Goal: Task Accomplishment & Management: Use online tool/utility

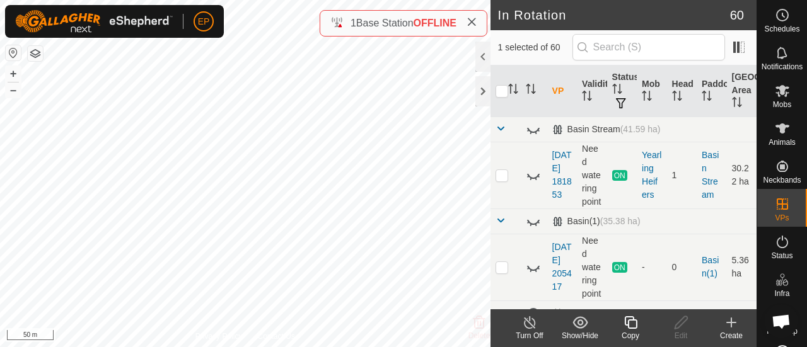
click at [625, 331] on div "Copy" at bounding box center [630, 335] width 50 height 11
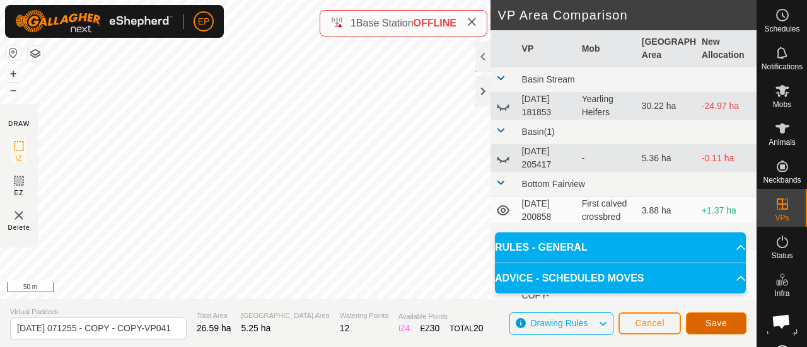
click at [717, 319] on span "Save" at bounding box center [715, 323] width 21 height 10
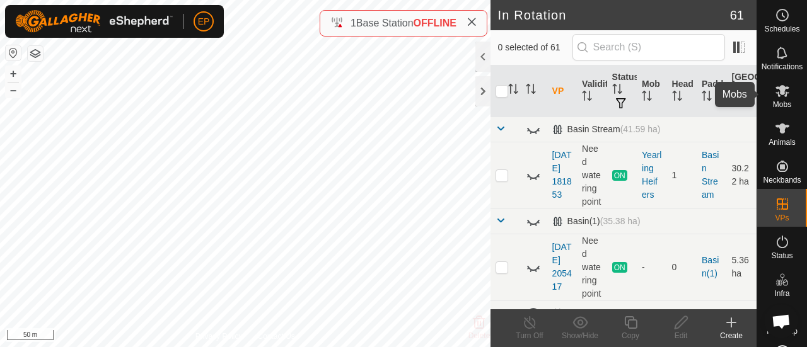
click at [784, 98] on es-mob-svg-icon at bounding box center [782, 91] width 23 height 20
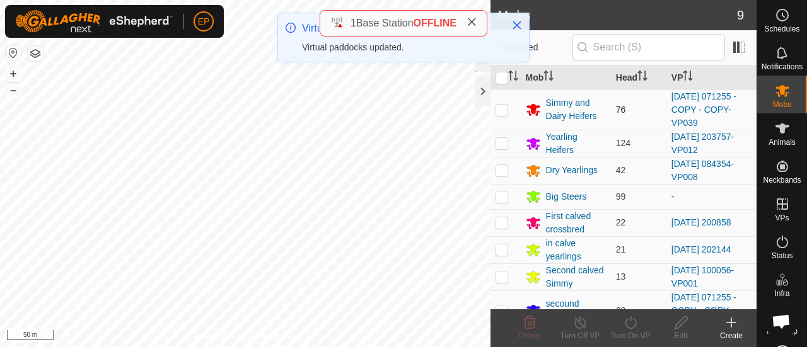
click at [502, 108] on p-checkbox at bounding box center [501, 110] width 13 height 10
checkbox input "true"
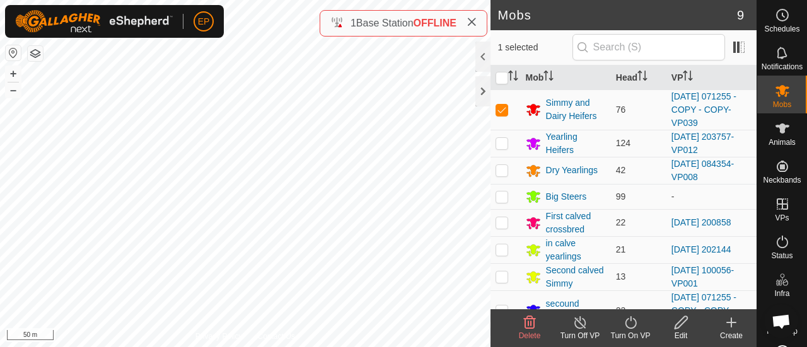
click at [626, 324] on icon at bounding box center [631, 322] width 16 height 15
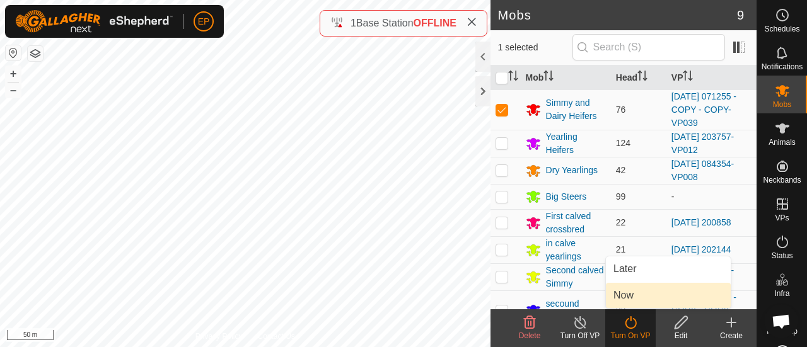
click at [625, 303] on link "Now" at bounding box center [668, 295] width 125 height 25
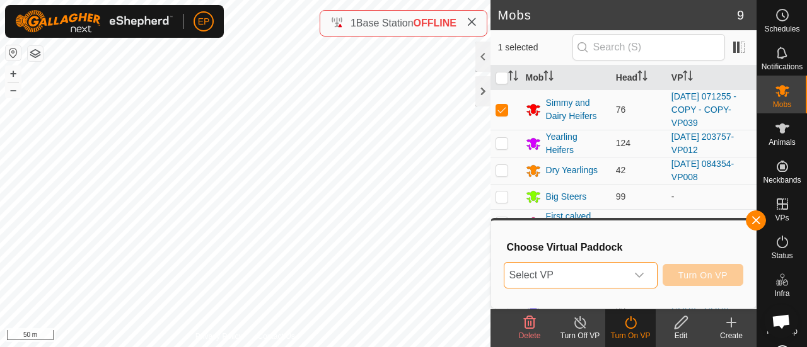
click at [599, 270] on span "Select VP" at bounding box center [565, 275] width 122 height 25
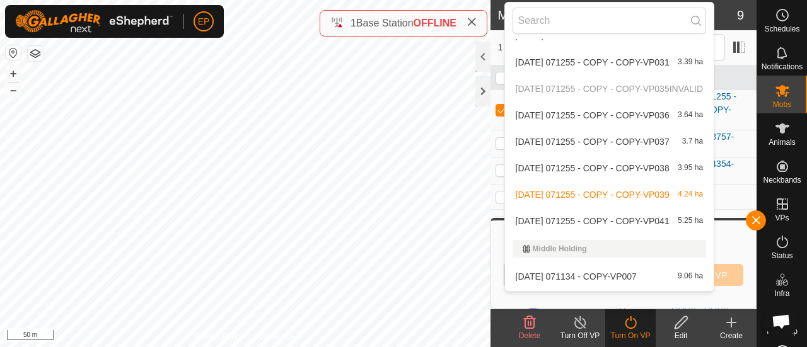
scroll to position [1272, 0]
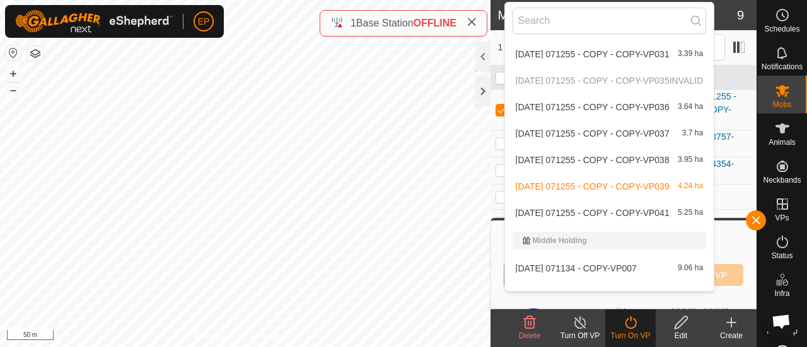
click at [682, 213] on li "[DATE] 071255 - COPY - COPY-VP041 5.25 ha" at bounding box center [609, 212] width 209 height 25
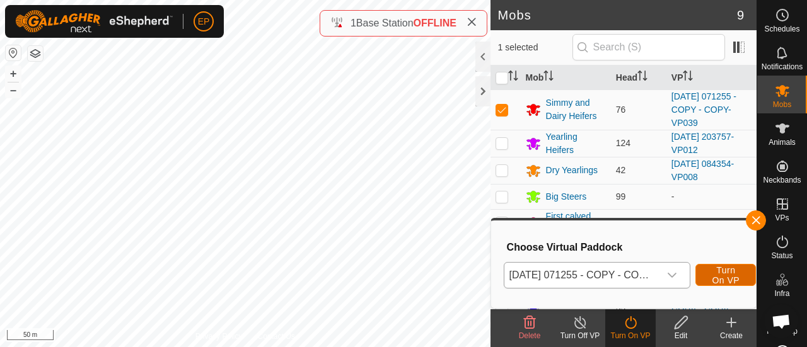
click at [716, 267] on span "Turn On VP" at bounding box center [725, 275] width 29 height 20
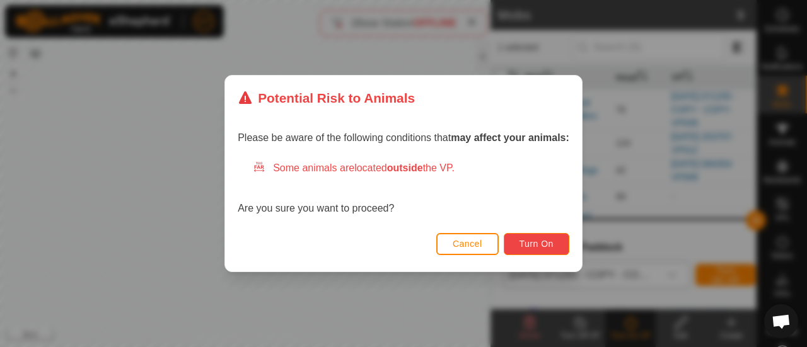
click at [545, 244] on span "Turn On" at bounding box center [536, 244] width 34 height 10
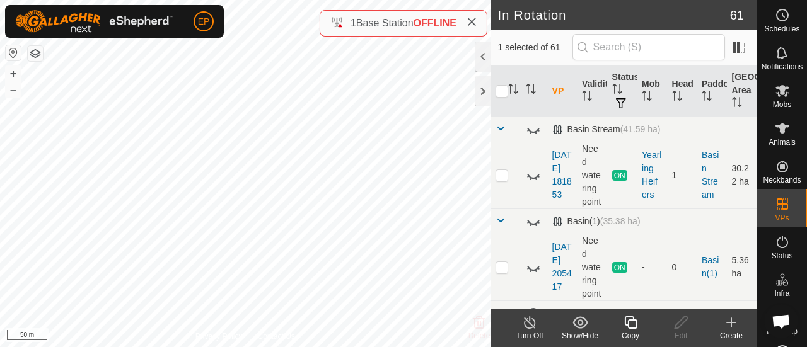
click at [637, 323] on icon at bounding box center [630, 322] width 13 height 13
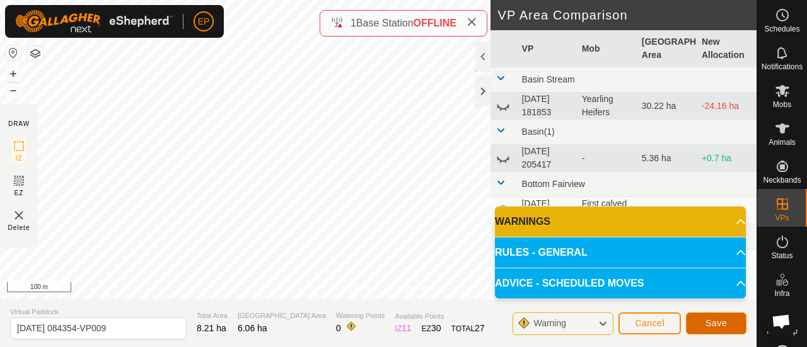
click at [729, 325] on button "Save" at bounding box center [716, 324] width 61 height 22
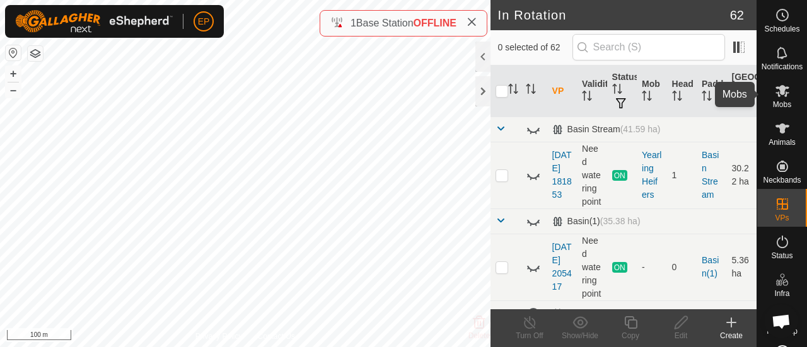
click at [782, 103] on span "Mobs" at bounding box center [782, 105] width 18 height 8
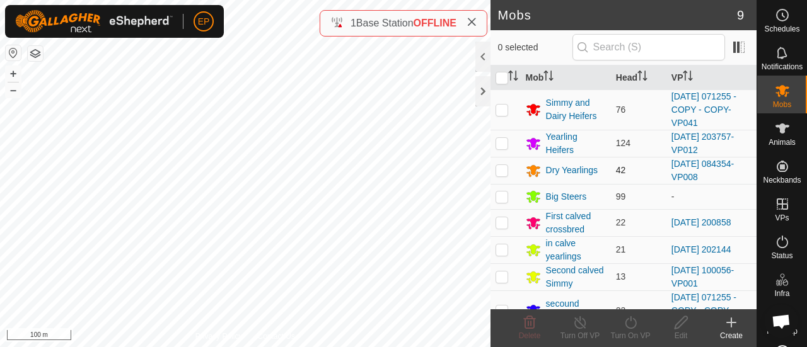
click at [499, 168] on p-checkbox at bounding box center [501, 170] width 13 height 10
checkbox input "true"
click at [627, 328] on icon at bounding box center [630, 322] width 11 height 13
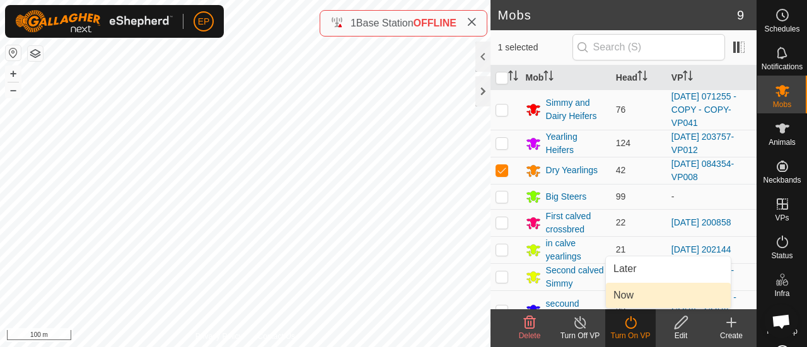
click at [620, 293] on link "Now" at bounding box center [668, 295] width 125 height 25
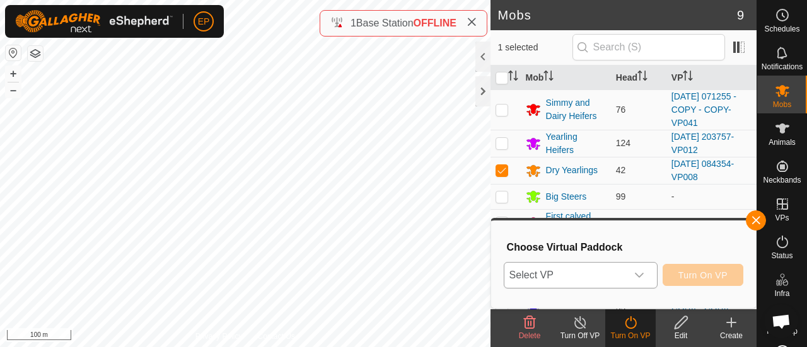
click at [562, 268] on span "Select VP" at bounding box center [565, 275] width 122 height 25
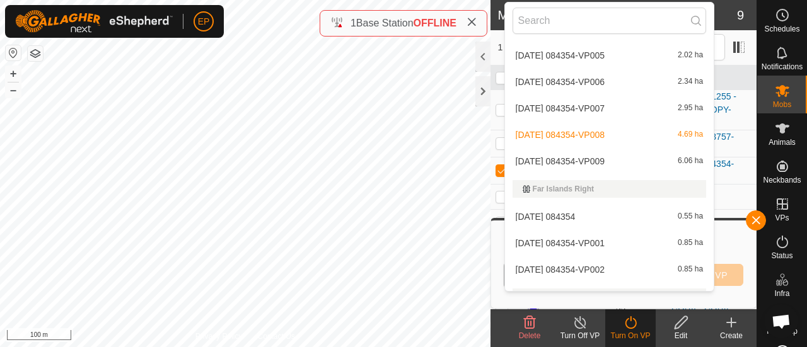
scroll to position [406, 0]
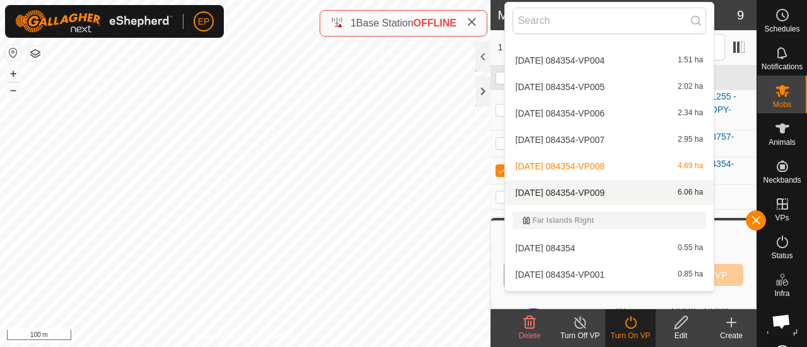
click at [640, 191] on li "2025-09-03 084354-VP009 6.06 ha" at bounding box center [609, 192] width 209 height 25
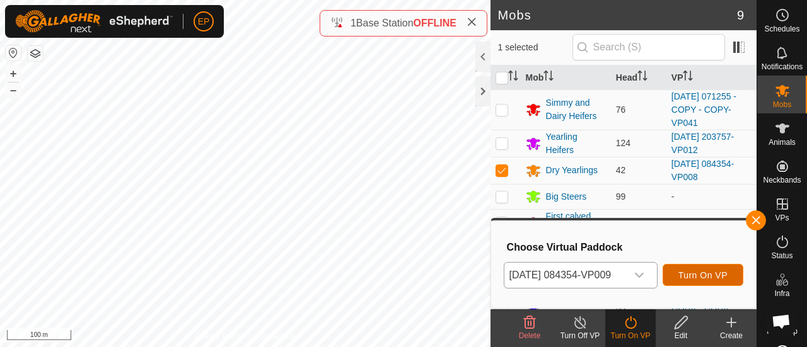
click at [703, 274] on span "Turn On VP" at bounding box center [702, 275] width 49 height 10
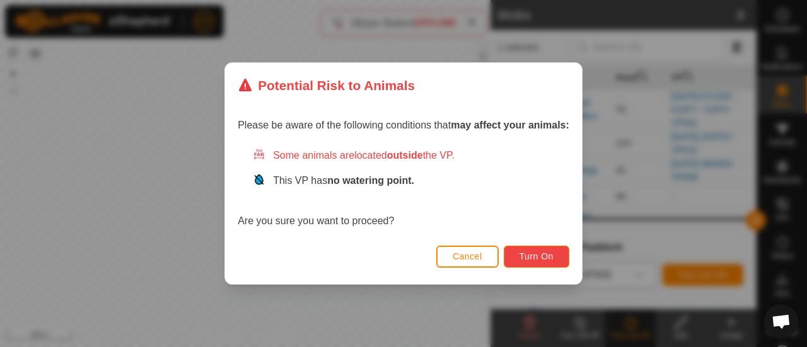
click at [552, 260] on span "Turn On" at bounding box center [536, 257] width 34 height 10
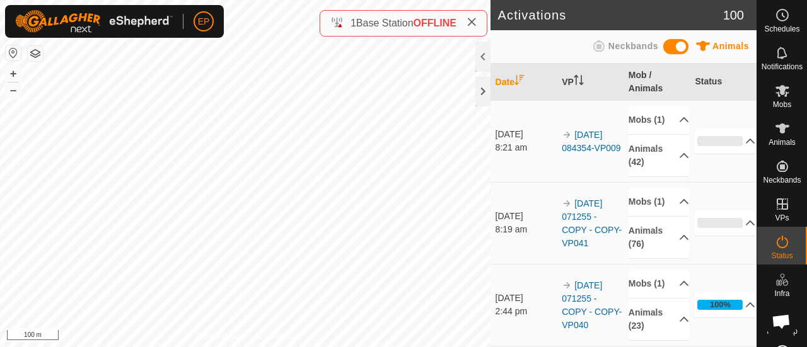
click at [393, 32] on div "Activations 100 Animals Neckbands Date VP Mob / Animals Status 13 Sept 2025 8:2…" at bounding box center [378, 173] width 756 height 347
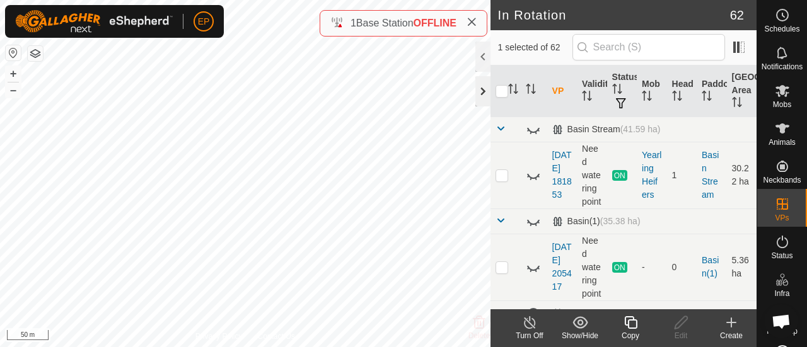
checkbox input "false"
checkbox input "true"
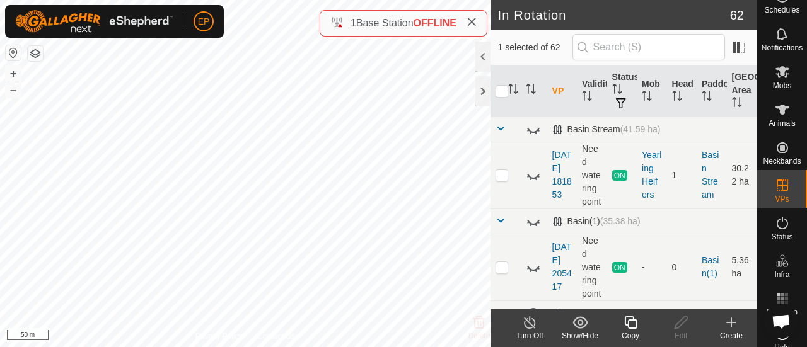
scroll to position [40, 0]
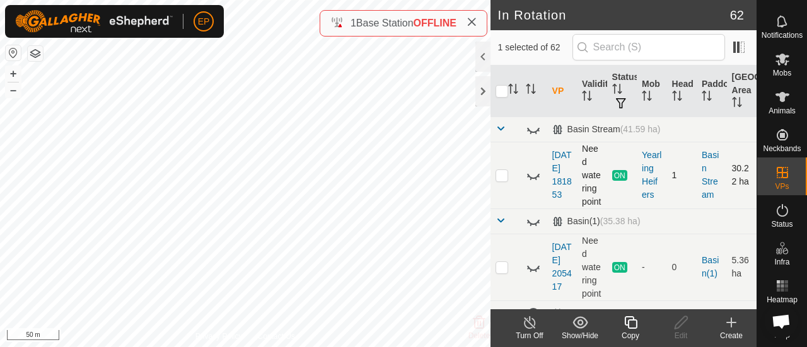
checkbox input "true"
checkbox input "false"
click at [633, 333] on div "Copy" at bounding box center [630, 335] width 50 height 11
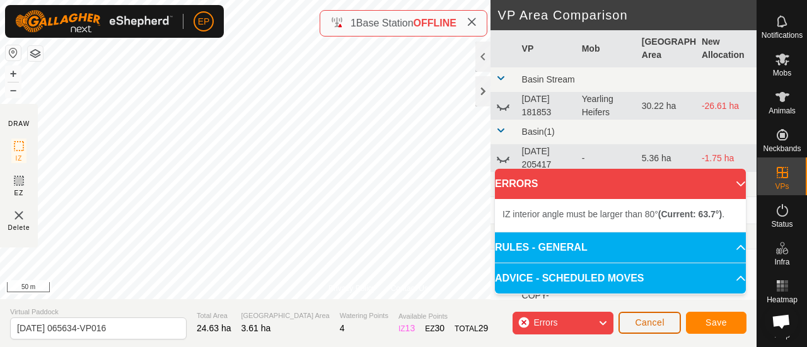
click at [655, 316] on button "Cancel" at bounding box center [649, 323] width 62 height 22
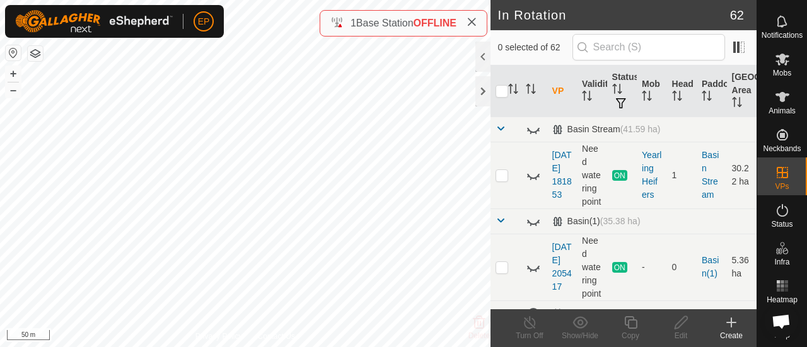
checkbox input "true"
click at [633, 325] on icon at bounding box center [631, 322] width 16 height 15
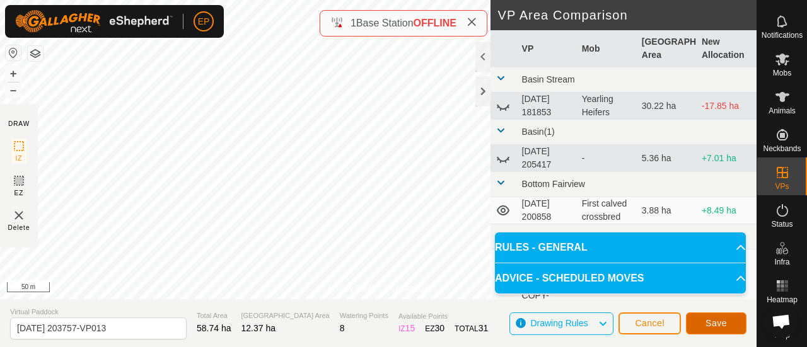
click at [709, 321] on span "Save" at bounding box center [715, 323] width 21 height 10
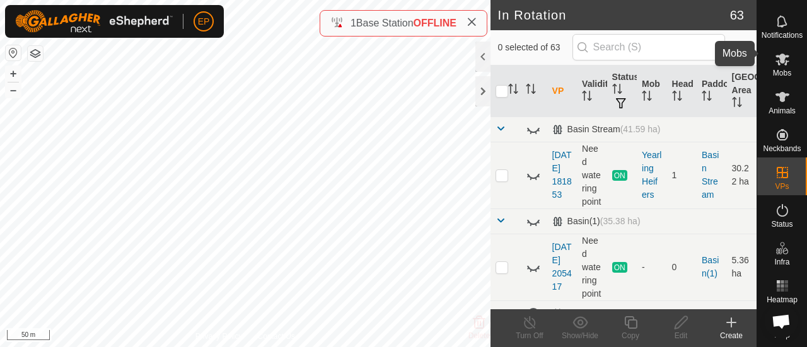
click at [778, 56] on icon at bounding box center [782, 59] width 15 height 15
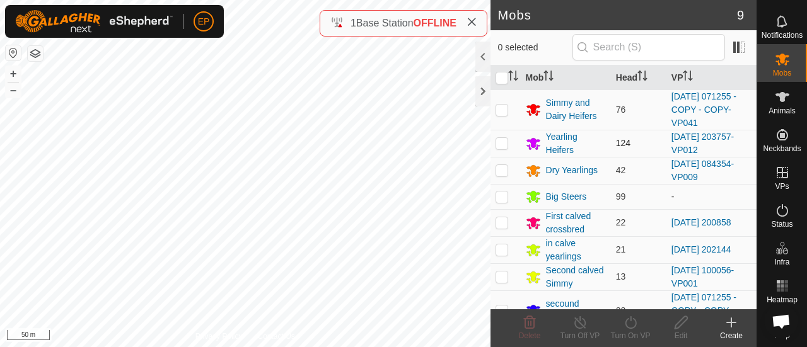
click at [502, 139] on p-checkbox at bounding box center [501, 143] width 13 height 10
checkbox input "true"
click at [623, 327] on icon at bounding box center [631, 322] width 16 height 15
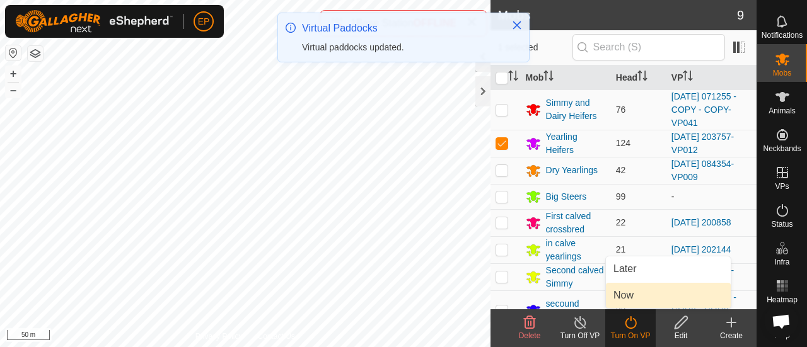
click at [610, 294] on link "Now" at bounding box center [668, 295] width 125 height 25
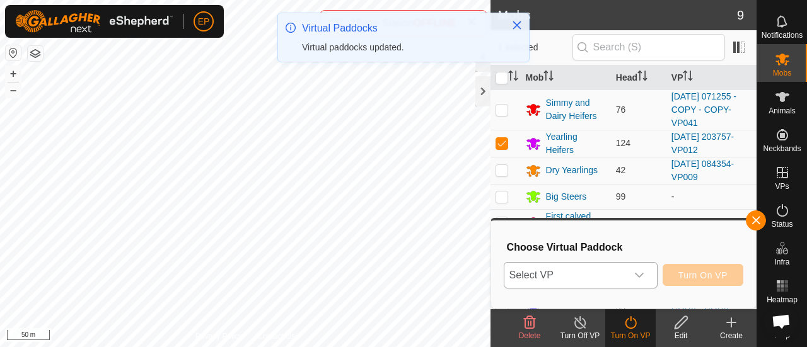
click at [584, 274] on span "Select VP" at bounding box center [565, 275] width 122 height 25
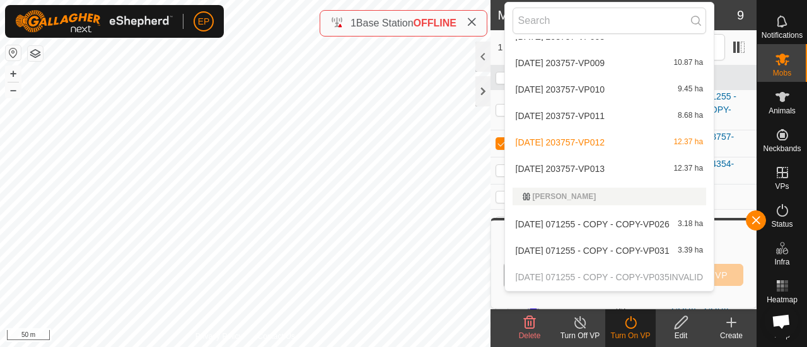
scroll to position [1132, 0]
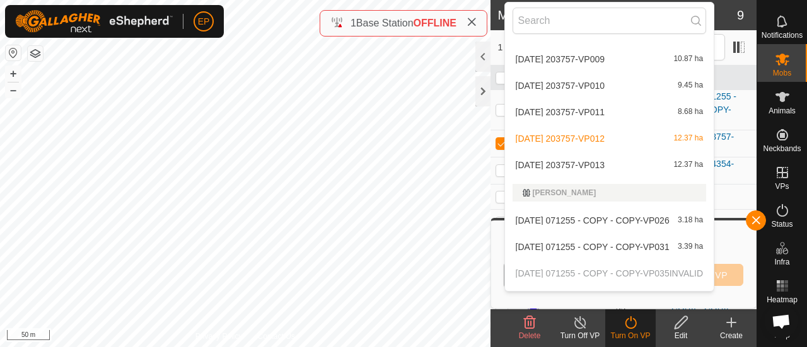
click at [637, 164] on li "2025-09-02 203757-VP013 12.37 ha" at bounding box center [609, 165] width 209 height 25
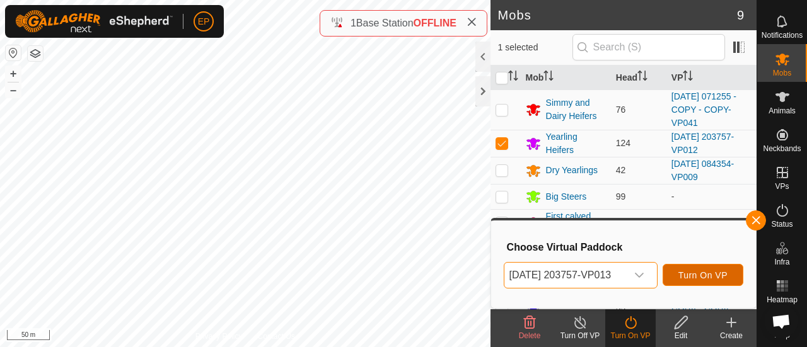
click at [690, 270] on span "Turn On VP" at bounding box center [702, 275] width 49 height 10
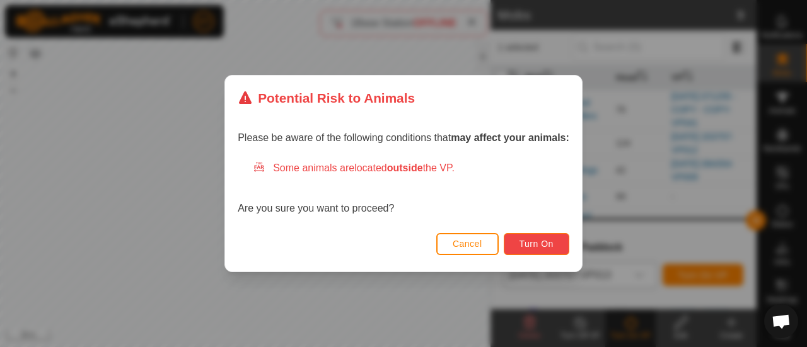
click at [547, 249] on span "Turn On" at bounding box center [536, 244] width 34 height 10
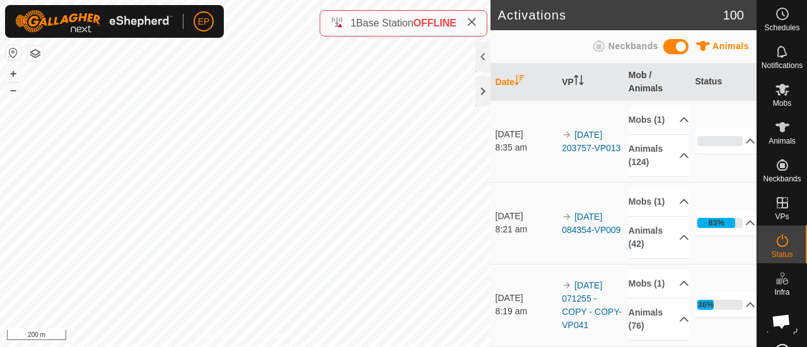
scroll to position [1, 0]
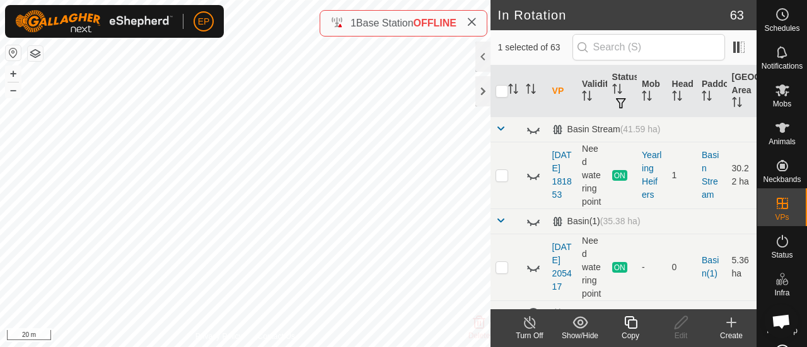
click at [627, 326] on icon at bounding box center [630, 322] width 13 height 13
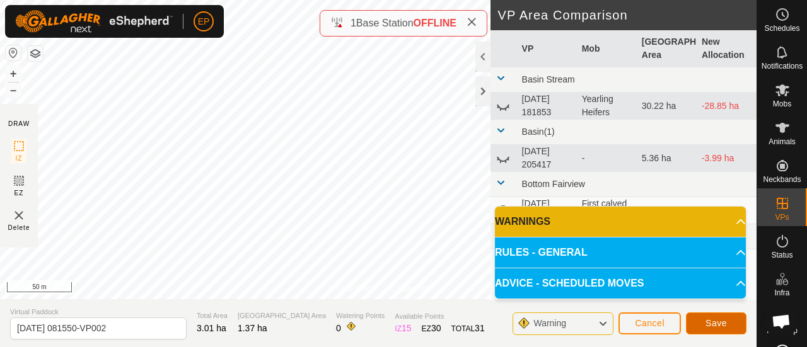
click at [711, 317] on button "Save" at bounding box center [716, 324] width 61 height 22
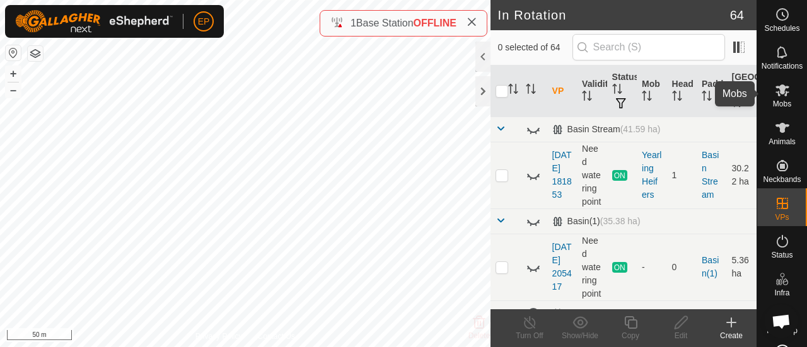
click at [782, 96] on icon at bounding box center [782, 90] width 15 height 15
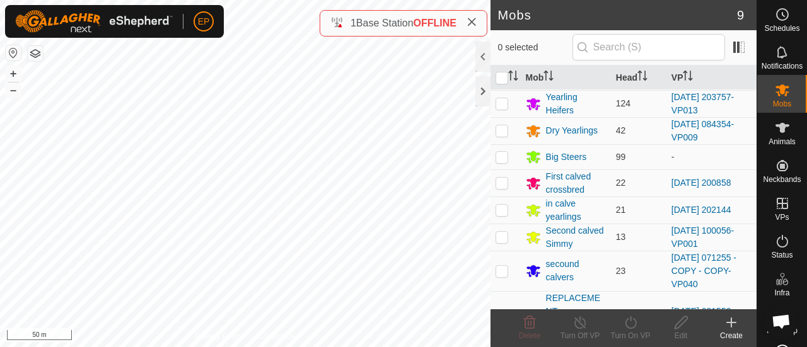
scroll to position [59, 0]
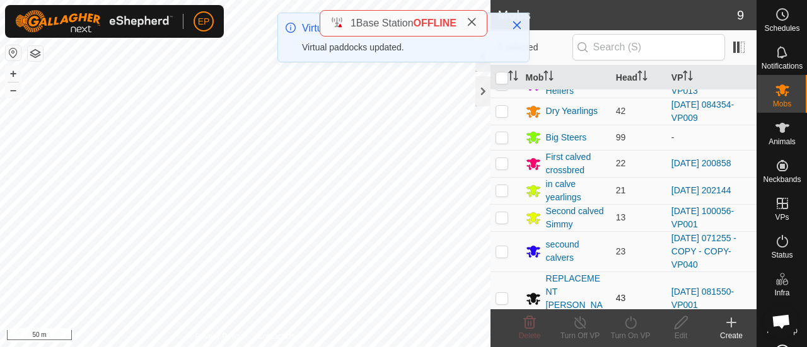
click at [502, 293] on p-checkbox at bounding box center [501, 298] width 13 height 10
checkbox input "true"
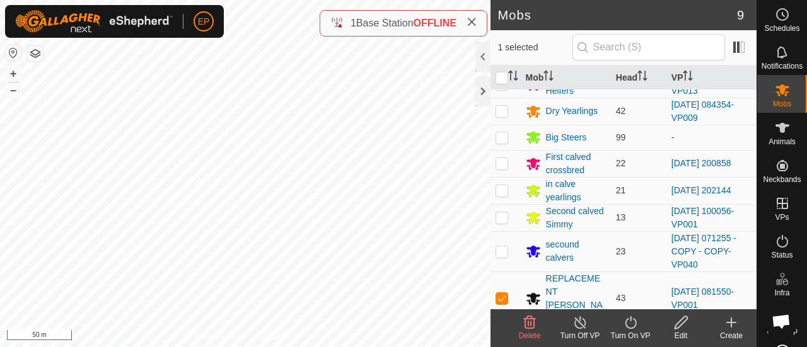
click at [632, 324] on icon at bounding box center [631, 322] width 16 height 15
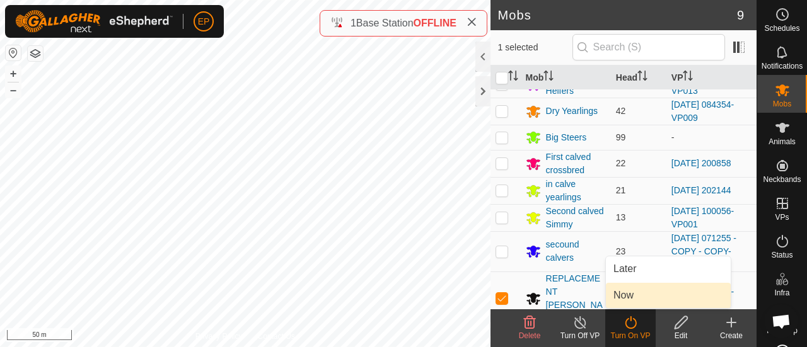
click at [634, 289] on link "Now" at bounding box center [668, 295] width 125 height 25
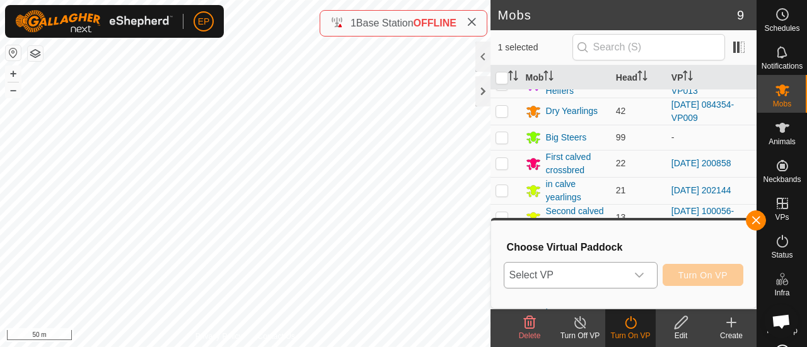
click at [628, 281] on div "dropdown trigger" at bounding box center [639, 275] width 25 height 25
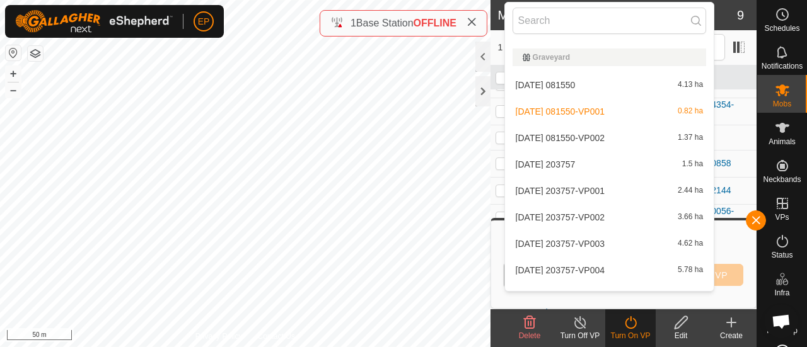
scroll to position [795, 0]
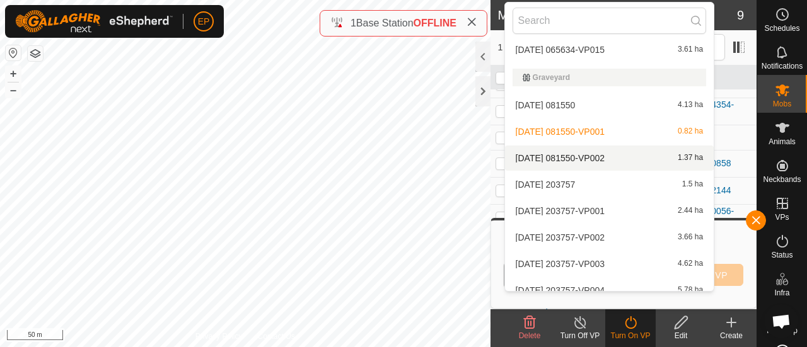
click at [547, 156] on li "2025-07-15 081550-VP002 1.37 ha" at bounding box center [609, 158] width 209 height 25
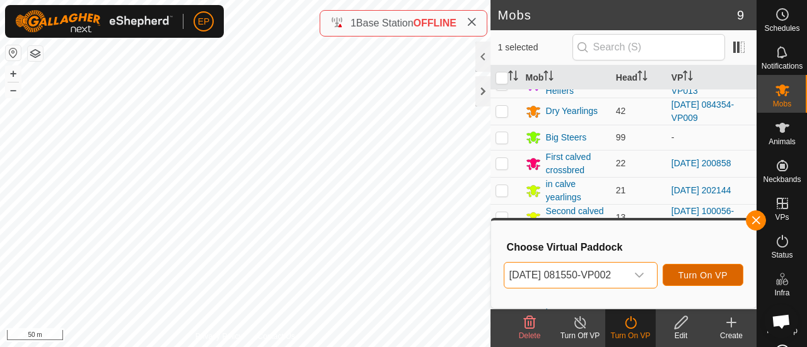
click at [695, 270] on span "Turn On VP" at bounding box center [702, 275] width 49 height 10
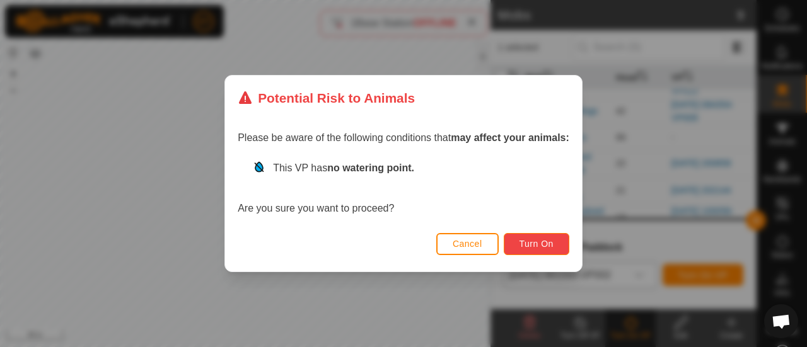
click at [531, 244] on span "Turn On" at bounding box center [536, 244] width 34 height 10
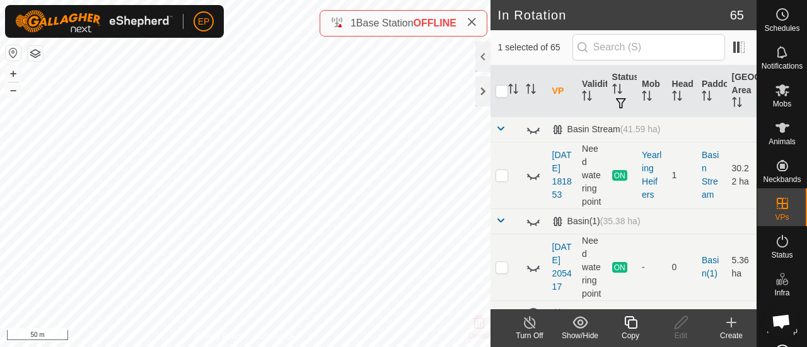
click at [635, 324] on icon at bounding box center [631, 322] width 16 height 15
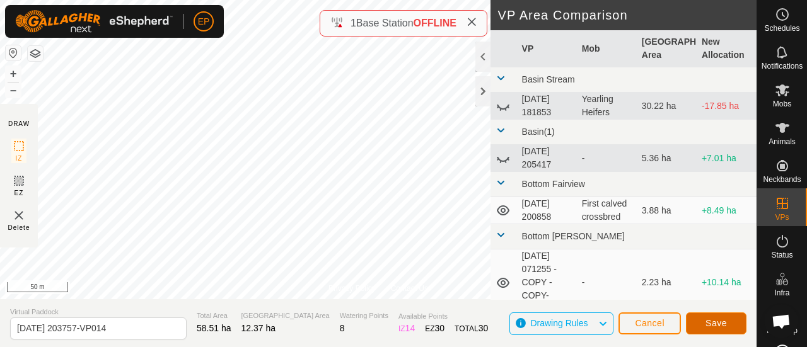
click at [713, 326] on span "Save" at bounding box center [715, 323] width 21 height 10
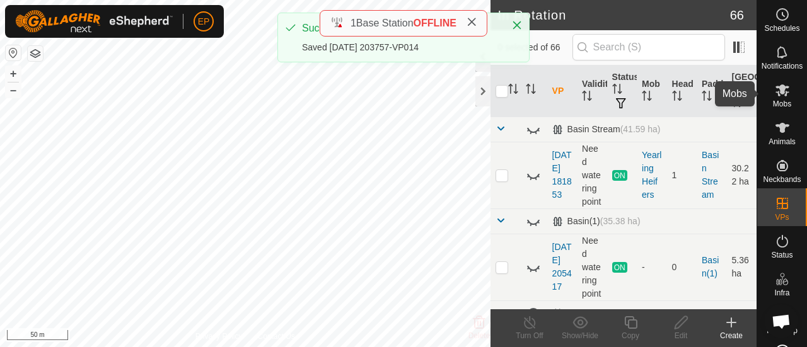
click at [775, 86] on icon at bounding box center [782, 90] width 14 height 12
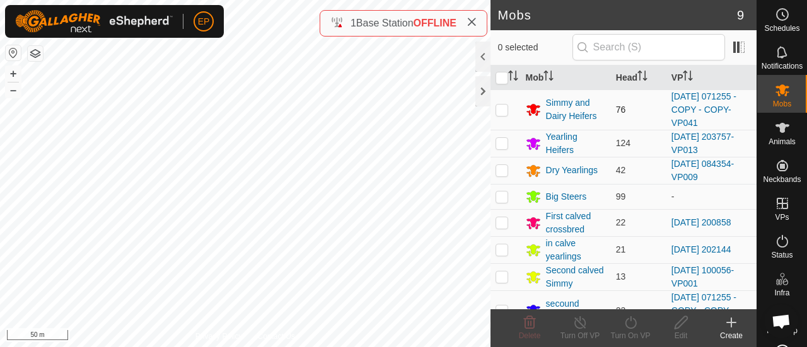
click at [504, 108] on p-checkbox at bounding box center [501, 110] width 13 height 10
checkbox input "true"
click at [499, 143] on p-checkbox at bounding box center [501, 143] width 13 height 10
checkbox input "true"
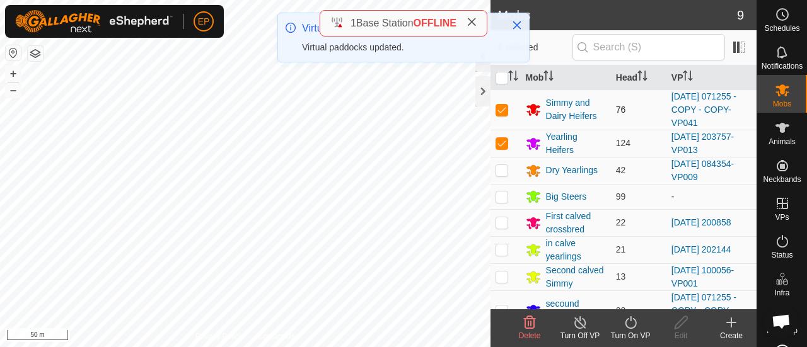
click at [500, 111] on p-checkbox at bounding box center [501, 110] width 13 height 10
checkbox input "false"
click at [630, 328] on icon at bounding box center [630, 322] width 11 height 13
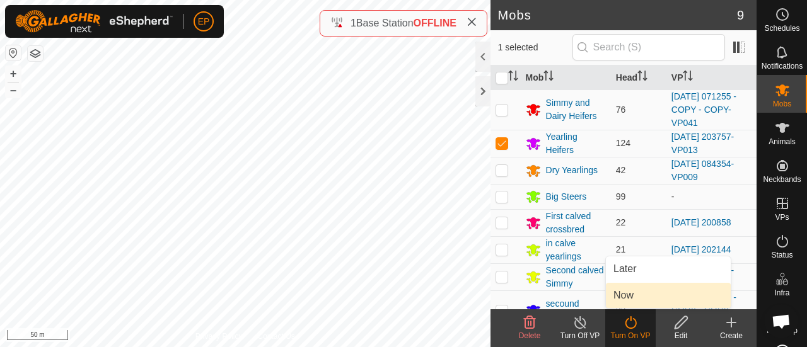
click at [632, 299] on link "Now" at bounding box center [668, 295] width 125 height 25
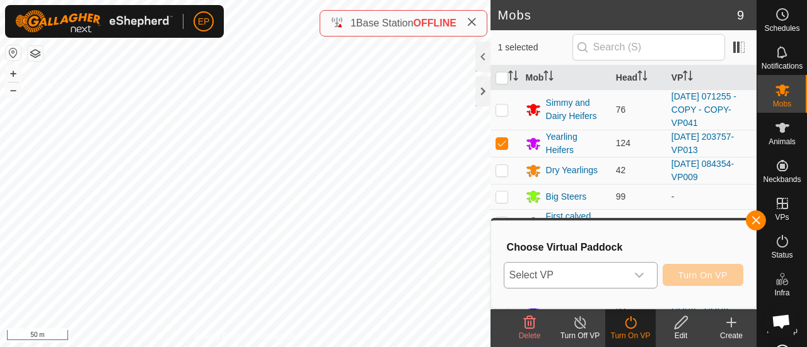
click at [623, 284] on span "Select VP" at bounding box center [565, 275] width 122 height 25
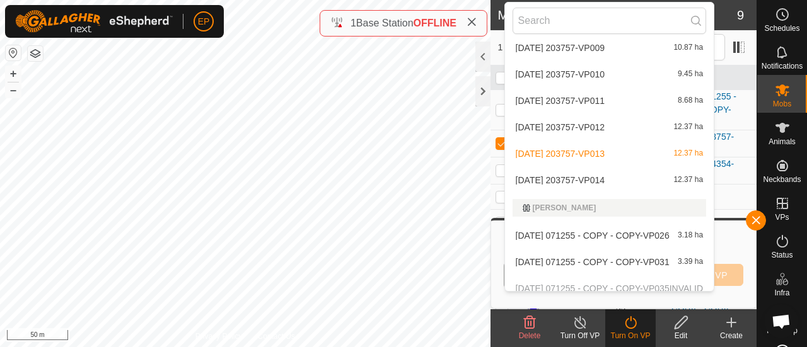
scroll to position [1207, 0]
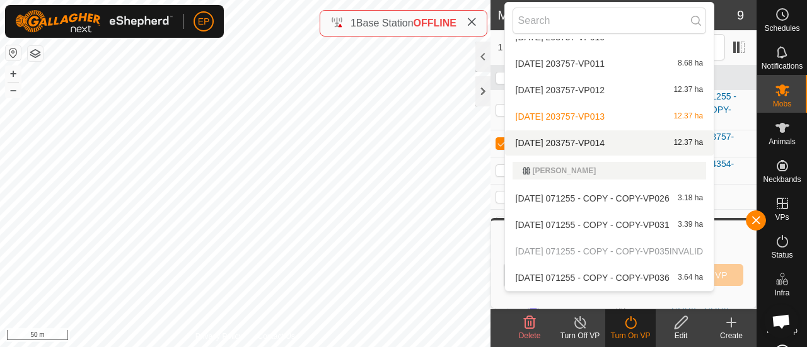
click at [626, 143] on li "2025-09-02 203757-VP014 12.37 ha" at bounding box center [609, 142] width 209 height 25
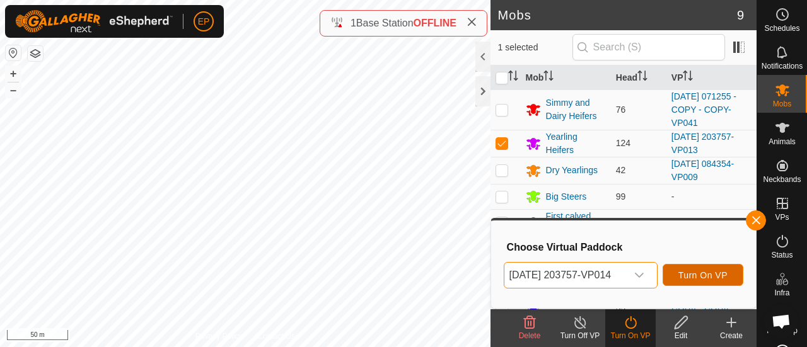
click at [698, 270] on span "Turn On VP" at bounding box center [702, 275] width 49 height 10
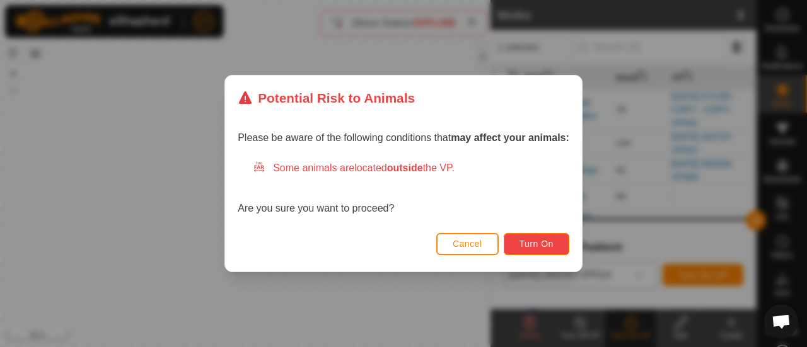
click at [524, 238] on button "Turn On" at bounding box center [537, 244] width 66 height 22
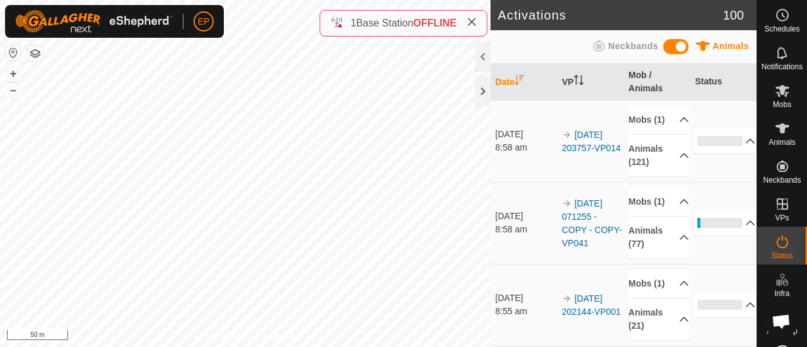
scroll to position [1, 0]
